Goal: Task Accomplishment & Management: Manage account settings

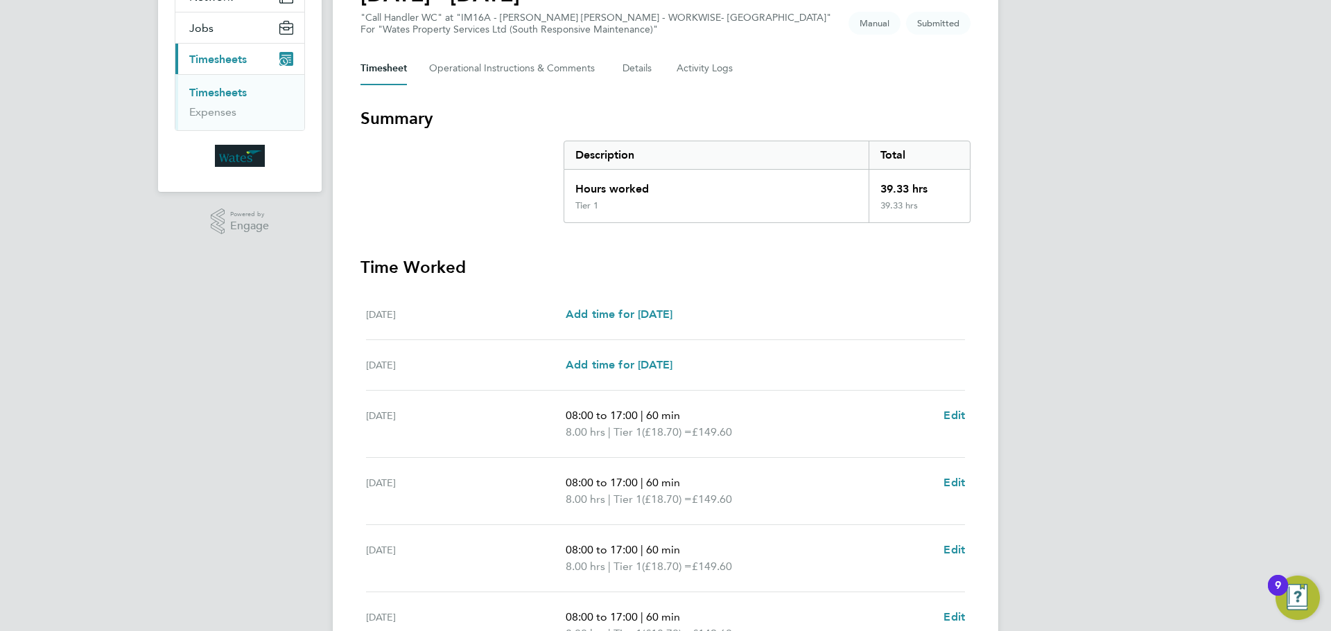
scroll to position [347, 0]
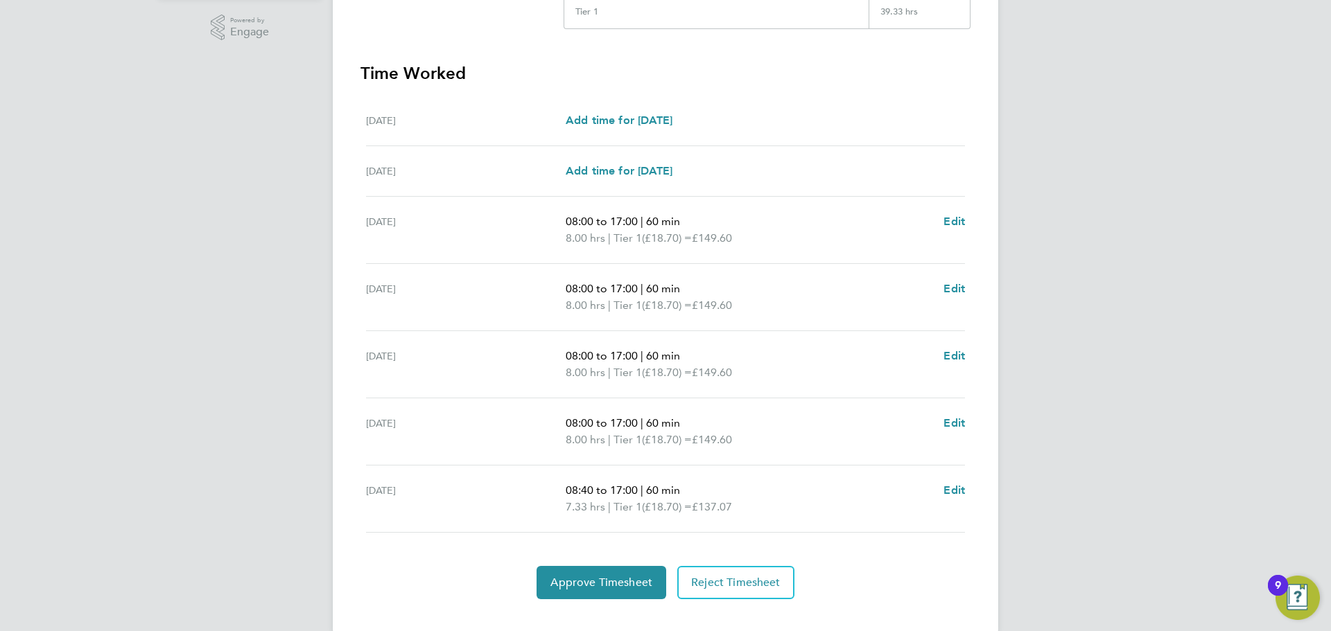
click at [1145, 328] on div "LS Lee Saunders Notifications 1 Applications: Network Sites Jobs Placements Cur…" at bounding box center [665, 154] width 1331 height 1002
click at [1106, 475] on div "LS Lee Saunders Notifications 1 Applications: Network Sites Jobs Placements Cur…" at bounding box center [665, 154] width 1331 height 1002
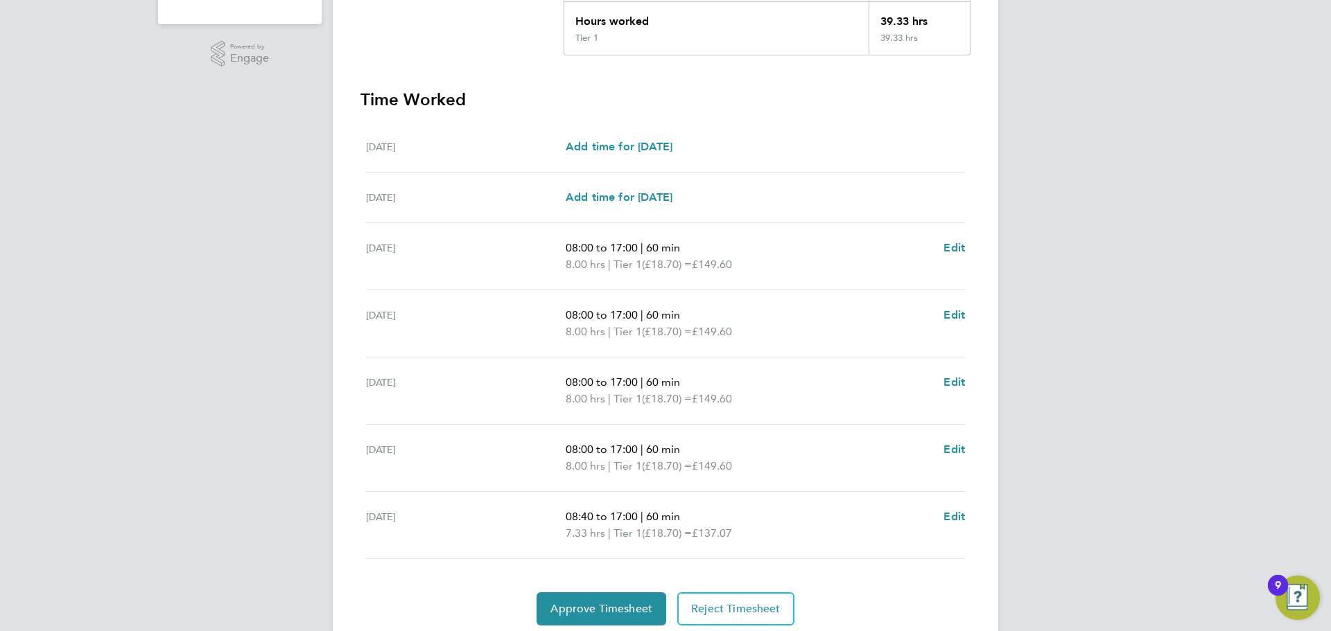
scroll to position [370, 0]
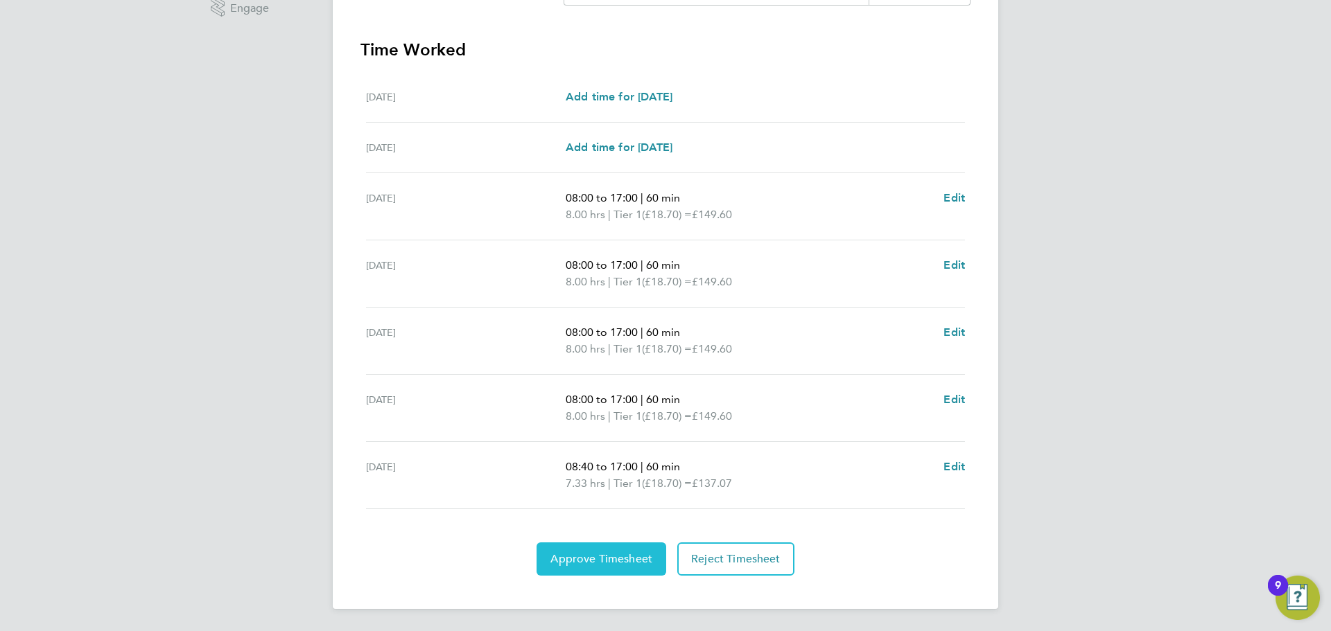
click at [594, 562] on span "Approve Timesheet" at bounding box center [601, 559] width 102 height 14
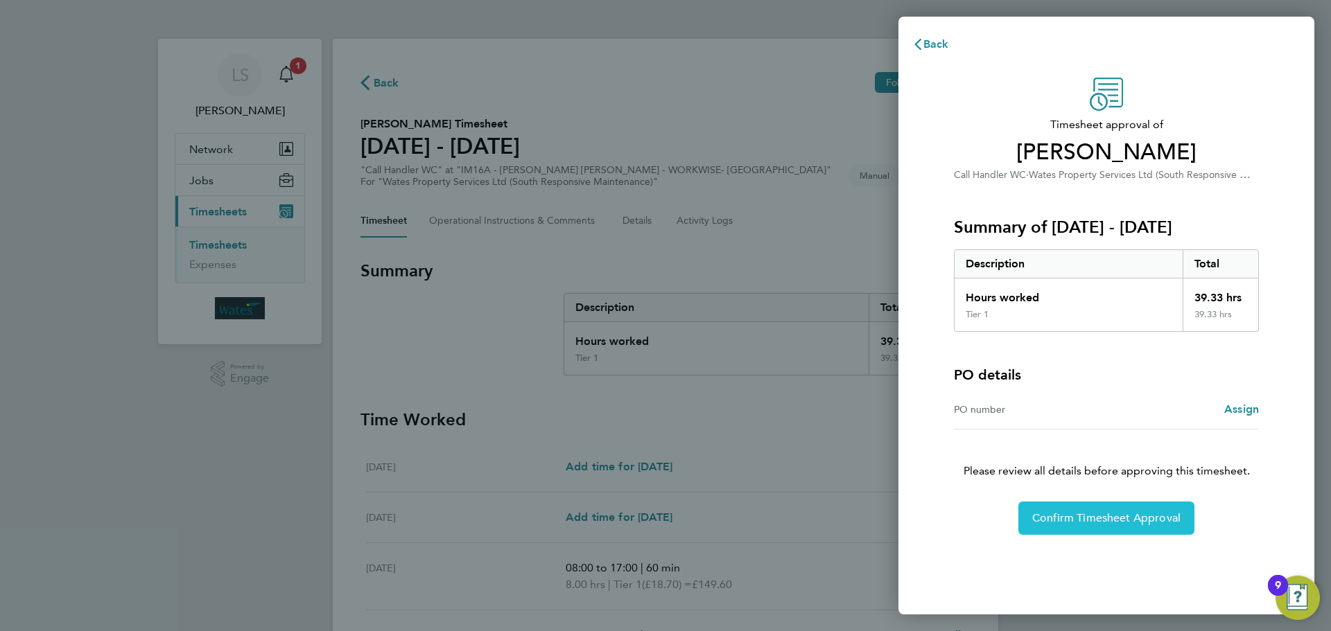
click at [1128, 521] on span "Confirm Timesheet Approval" at bounding box center [1106, 518] width 148 height 14
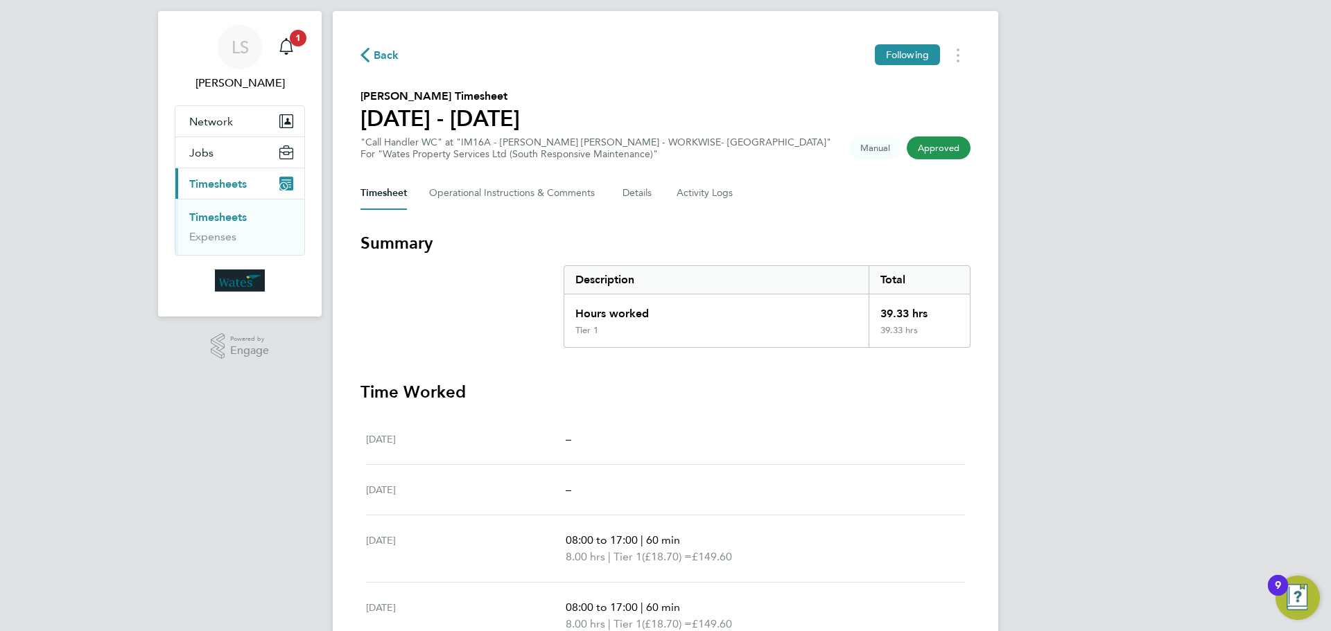
scroll to position [26, 0]
click at [227, 219] on link "Timesheets" at bounding box center [218, 218] width 58 height 13
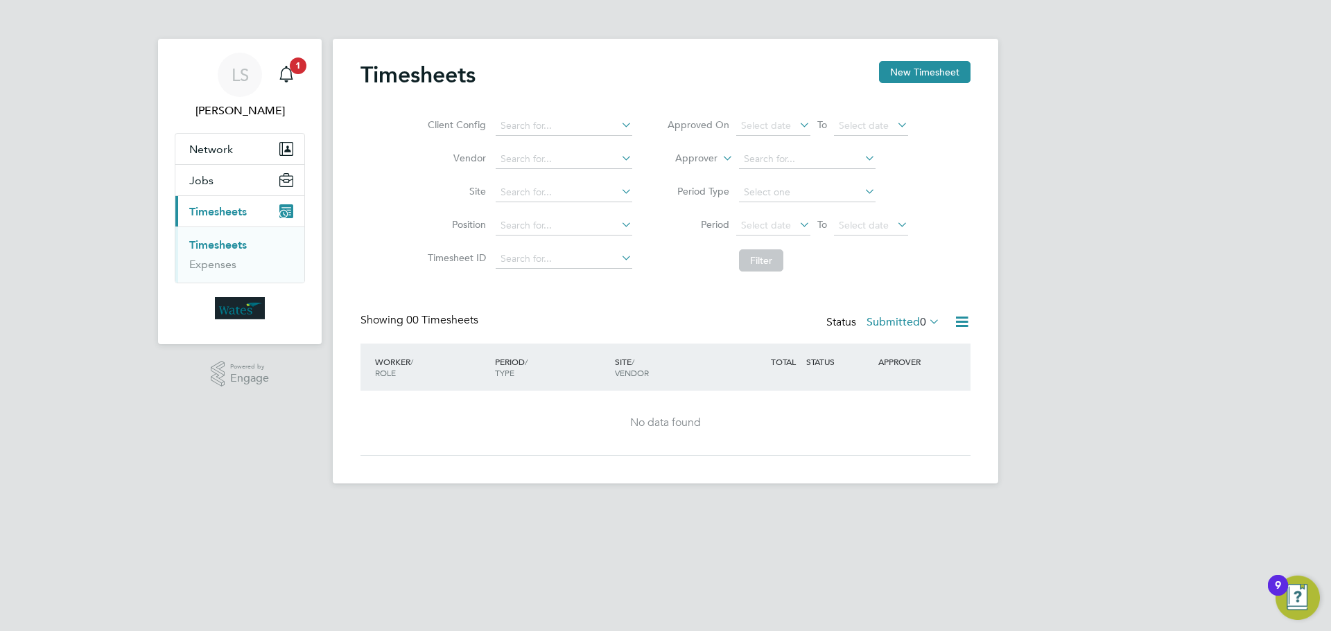
drag, startPoint x: 1117, startPoint y: 308, endPoint x: 1099, endPoint y: 231, distance: 79.0
click at [1115, 294] on div "LS [PERSON_NAME] Notifications 1 Applications: Network Sites Jobs Placements Cu…" at bounding box center [665, 253] width 1331 height 506
